Goal: Information Seeking & Learning: Check status

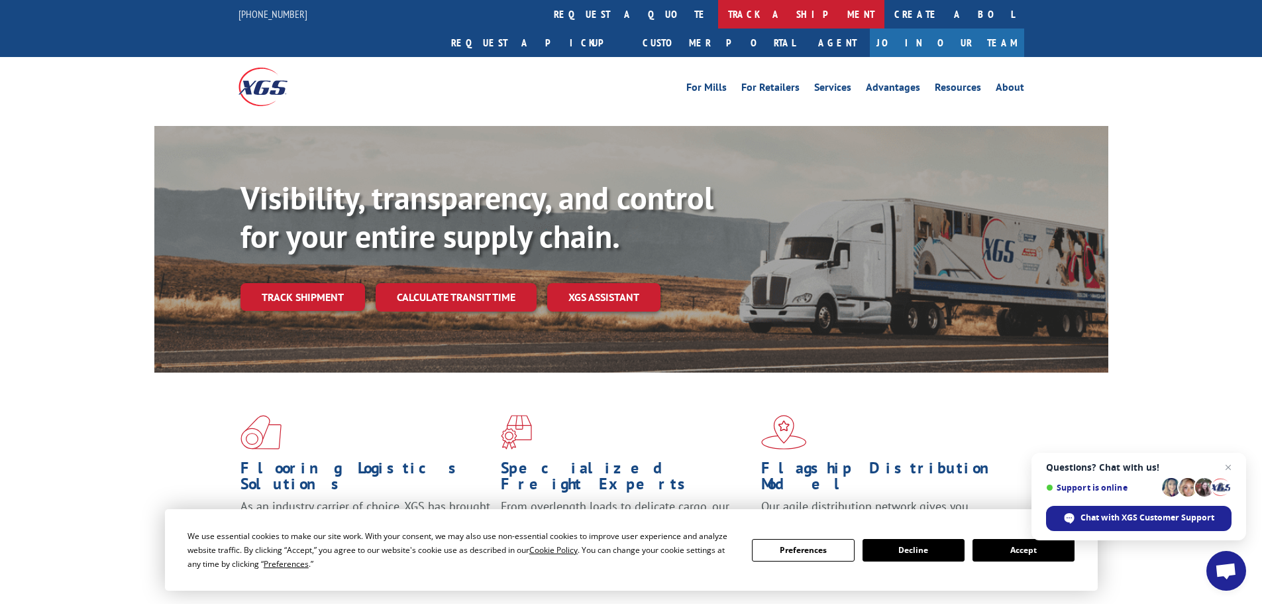
click at [718, 10] on link "track a shipment" at bounding box center [801, 14] width 166 height 28
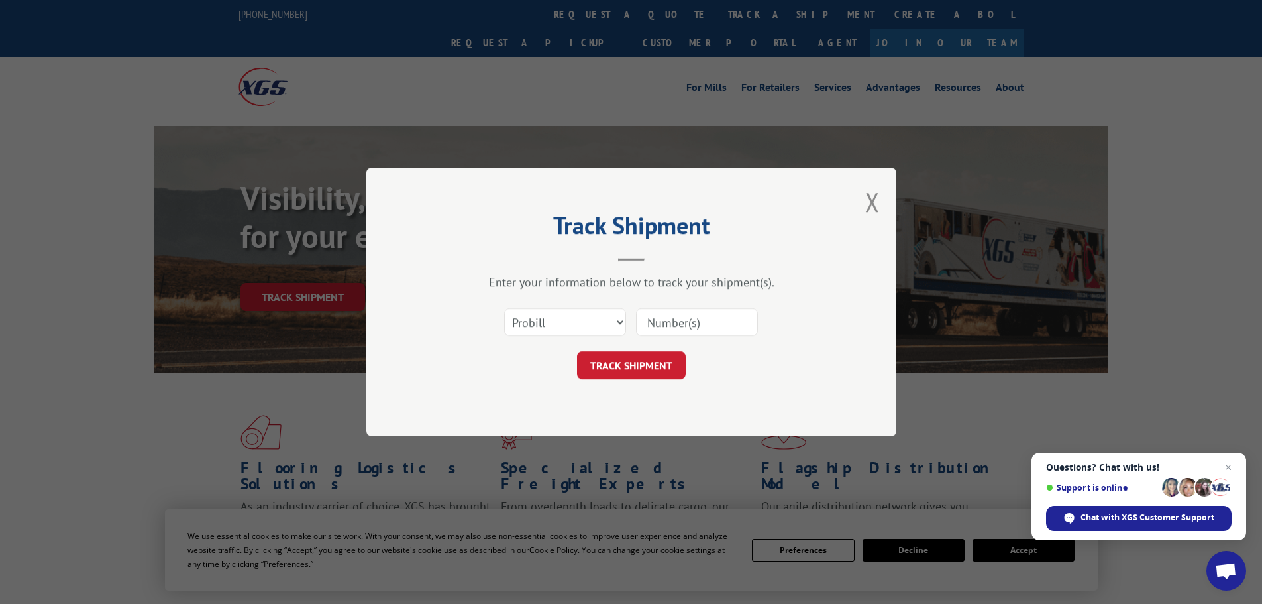
click at [694, 325] on input at bounding box center [697, 322] width 122 height 28
paste input "17326337"
type input "17326337"
click at [656, 372] on button "TRACK SHIPMENT" at bounding box center [631, 365] width 109 height 28
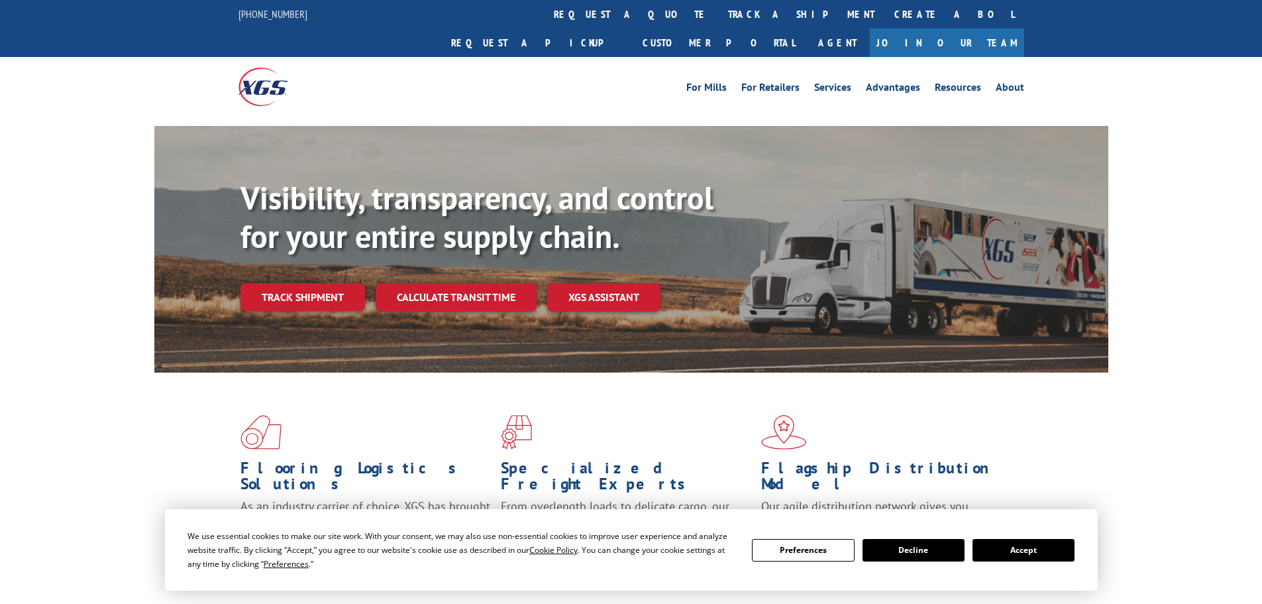
click at [718, 25] on link "track a shipment" at bounding box center [801, 14] width 166 height 28
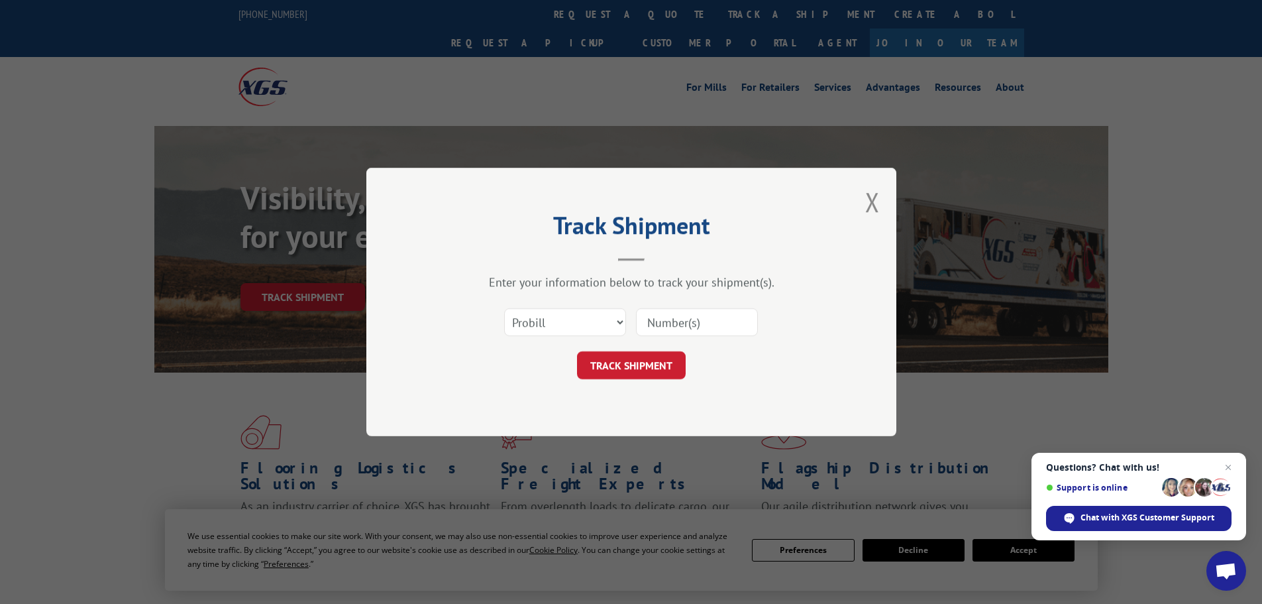
click at [689, 331] on input at bounding box center [697, 322] width 122 height 28
paste input "17326337"
type input "17326337"
click at [639, 376] on button "TRACK SHIPMENT" at bounding box center [631, 365] width 109 height 28
